Goal: Transaction & Acquisition: Purchase product/service

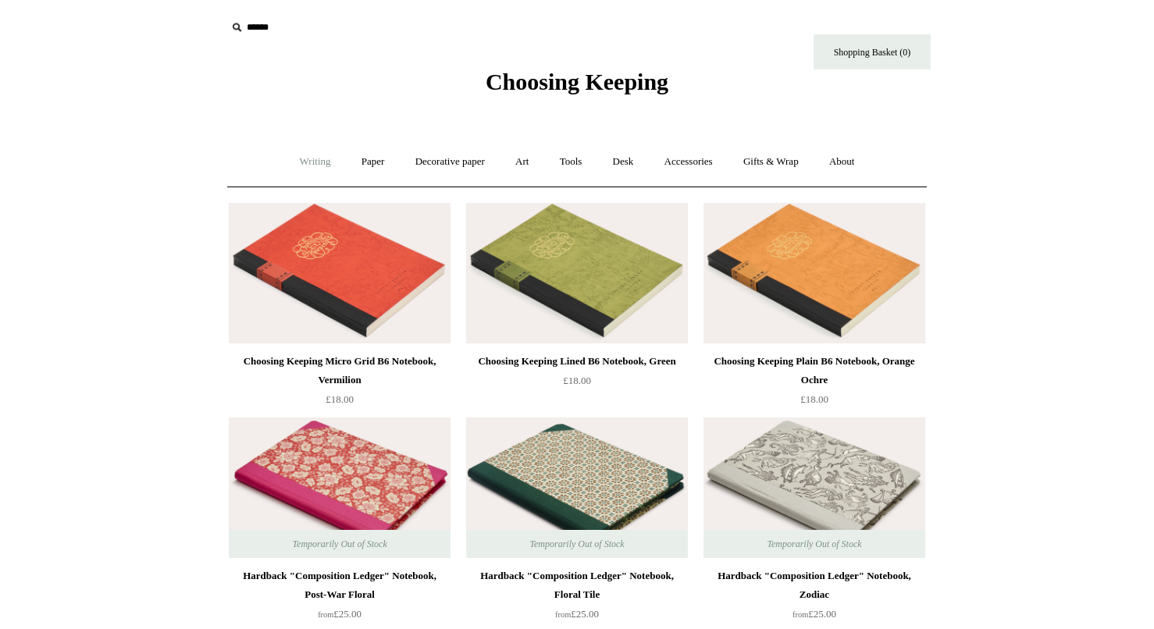
click at [294, 157] on link "Writing +" at bounding box center [315, 161] width 59 height 41
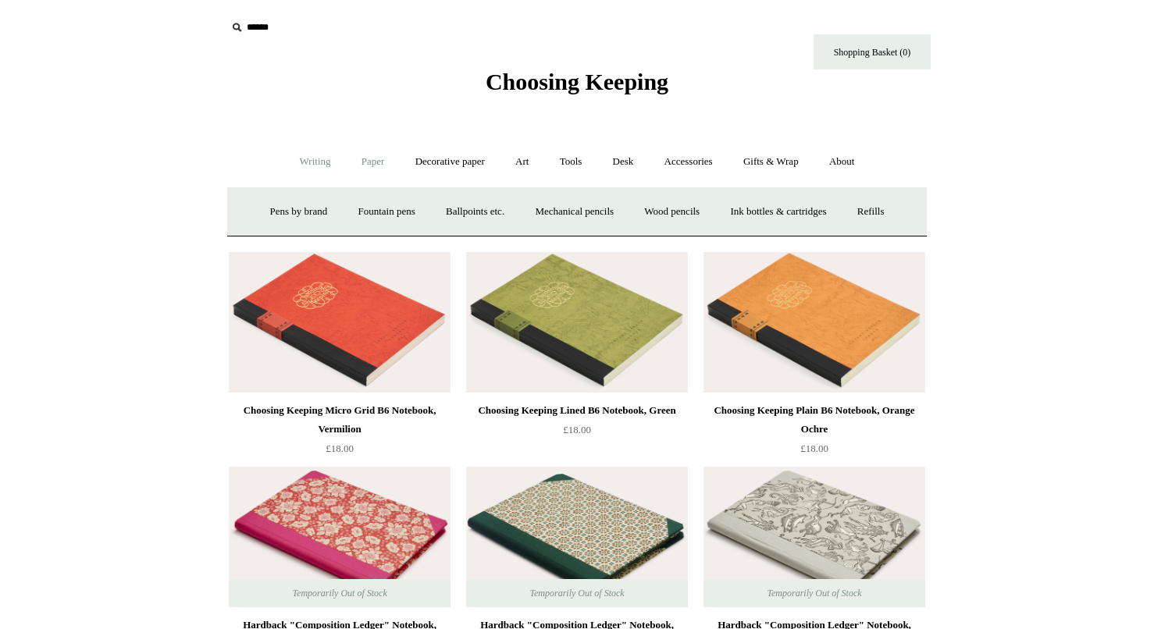
click at [365, 166] on link "Paper +" at bounding box center [373, 161] width 52 height 41
click at [348, 212] on link "Notebooks +" at bounding box center [359, 211] width 72 height 41
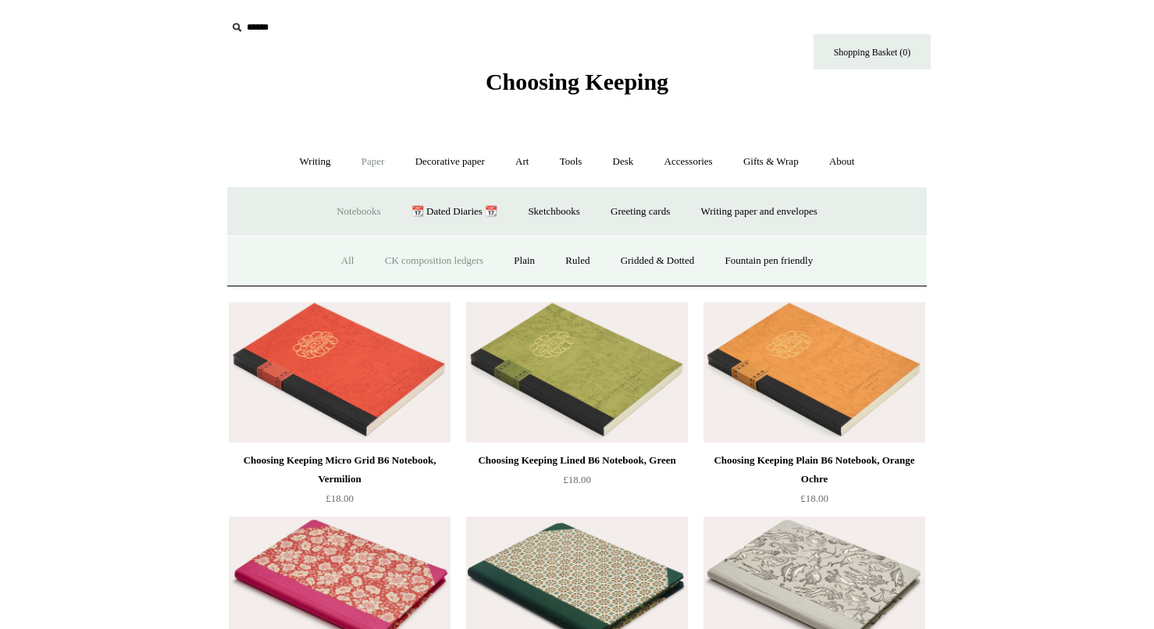
click at [402, 263] on link "CK composition ledgers" at bounding box center [434, 261] width 127 height 41
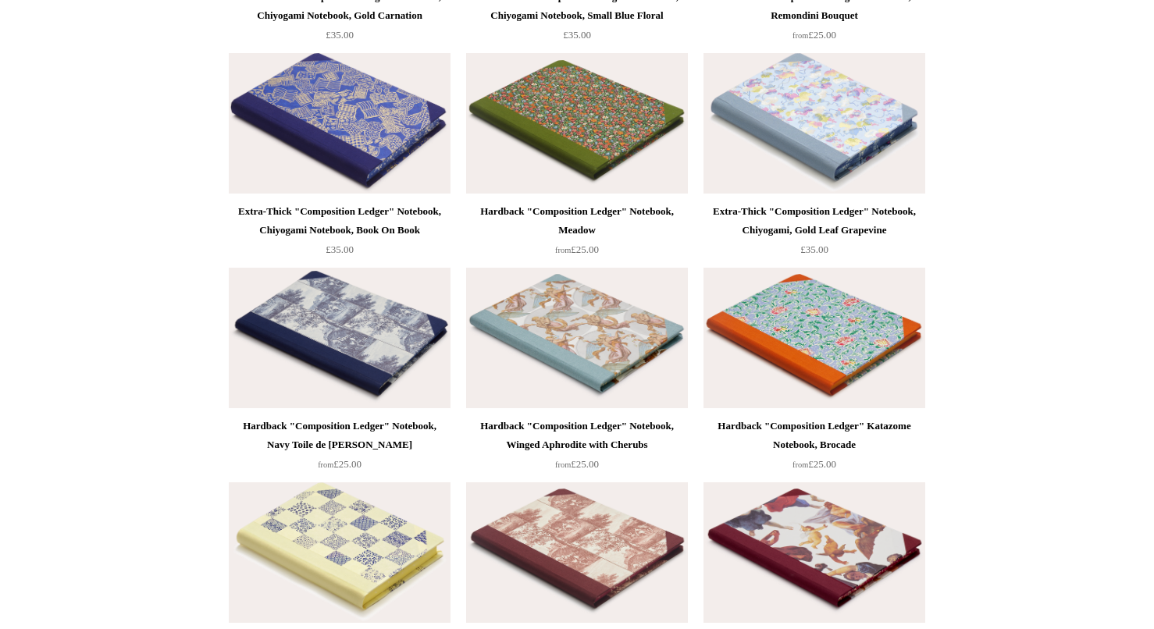
scroll to position [2511, 0]
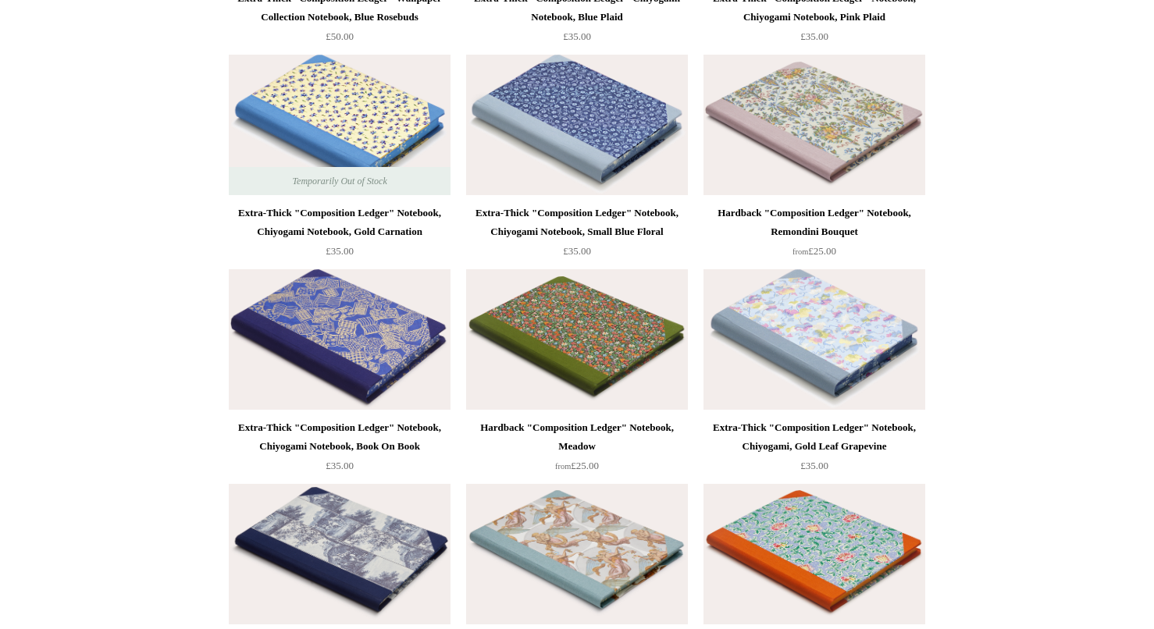
click at [562, 134] on img at bounding box center [577, 125] width 222 height 141
